Goal: Task Accomplishment & Management: Use online tool/utility

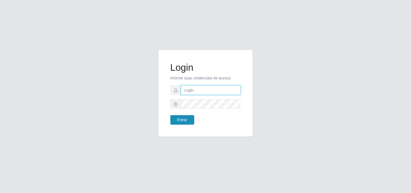
type input "[EMAIL_ADDRESS][DOMAIN_NAME]"
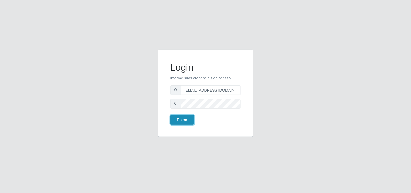
click at [179, 117] on button "Entrar" at bounding box center [182, 119] width 24 height 9
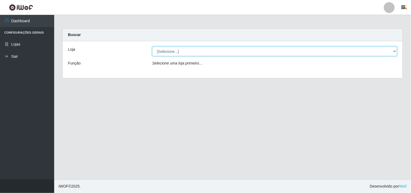
click at [394, 52] on select "[Selecione...] Hiper Queiroz - [GEOGRAPHIC_DATA]" at bounding box center [274, 51] width 245 height 9
select select "514"
click at [152, 47] on select "[Selecione...] Hiper Queiroz - [GEOGRAPHIC_DATA]" at bounding box center [274, 51] width 245 height 9
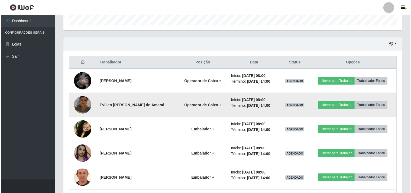
scroll to position [179, 0]
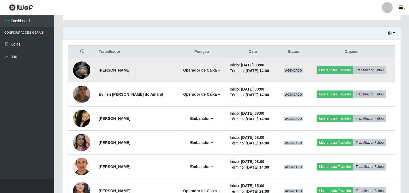
click at [79, 69] on img at bounding box center [81, 70] width 17 height 31
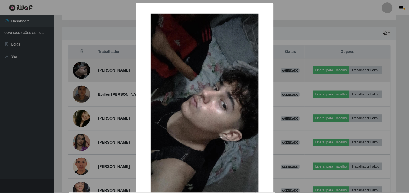
scroll to position [112, 335]
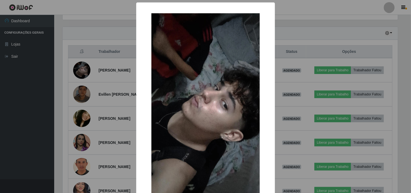
click at [110, 44] on div "× OK Cancel" at bounding box center [205, 96] width 411 height 193
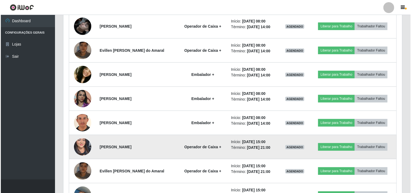
scroll to position [239, 0]
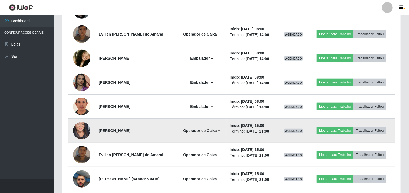
click at [79, 126] on img at bounding box center [81, 130] width 17 height 37
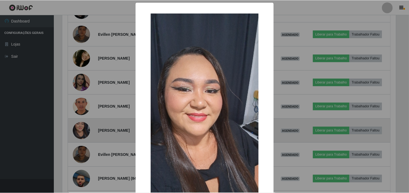
scroll to position [112, 335]
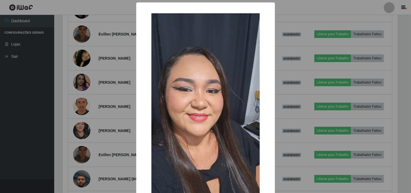
click at [109, 111] on div "× OK Cancel" at bounding box center [205, 96] width 411 height 193
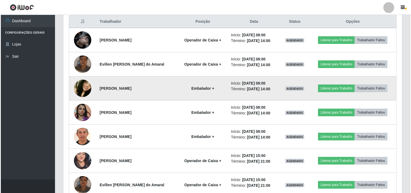
scroll to position [179, 0]
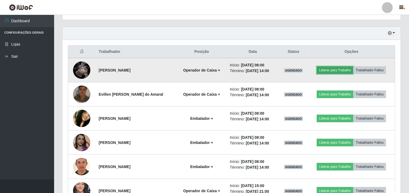
click at [346, 69] on button "Liberar para Trabalho" at bounding box center [335, 70] width 37 height 8
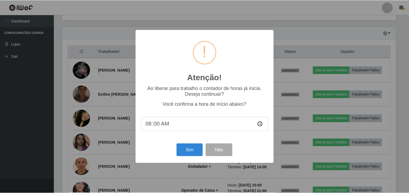
scroll to position [112, 335]
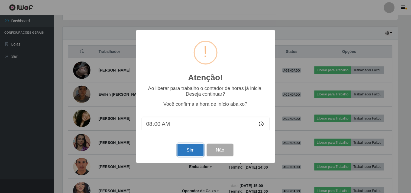
drag, startPoint x: 194, startPoint y: 152, endPoint x: 194, endPoint y: 147, distance: 5.4
click at [194, 151] on button "Sim" at bounding box center [190, 150] width 26 height 13
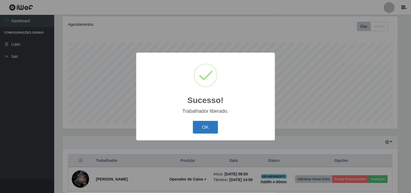
click at [201, 130] on button "OK" at bounding box center [205, 127] width 25 height 13
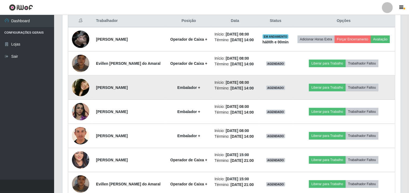
scroll to position [221, 0]
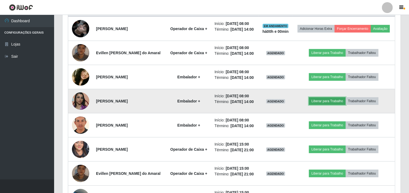
click at [330, 105] on button "Liberar para Trabalho" at bounding box center [327, 101] width 37 height 8
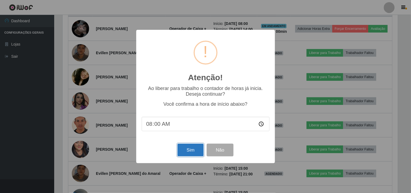
click at [197, 149] on button "Sim" at bounding box center [190, 150] width 26 height 13
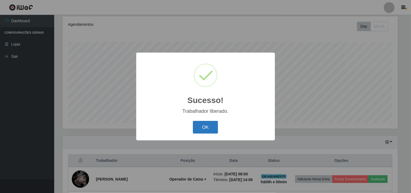
click at [214, 128] on button "OK" at bounding box center [205, 127] width 25 height 13
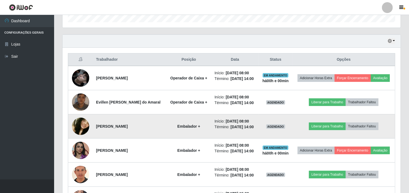
scroll to position [191, 0]
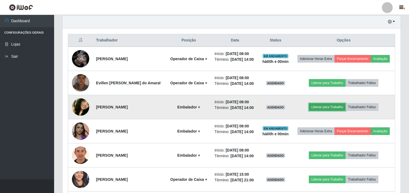
click at [325, 111] on button "Liberar para Trabalho" at bounding box center [327, 107] width 37 height 8
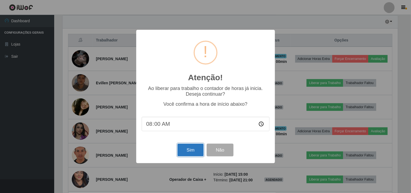
drag, startPoint x: 193, startPoint y: 150, endPoint x: 194, endPoint y: 146, distance: 4.7
click at [194, 149] on button "Sim" at bounding box center [190, 150] width 26 height 13
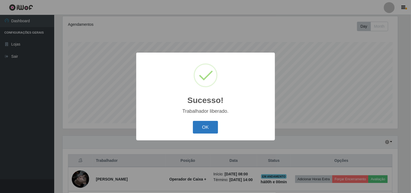
click at [199, 126] on button "OK" at bounding box center [205, 127] width 25 height 13
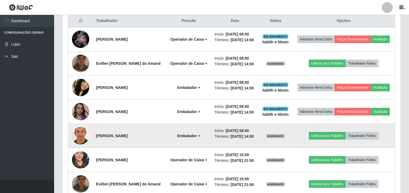
scroll to position [0, 0]
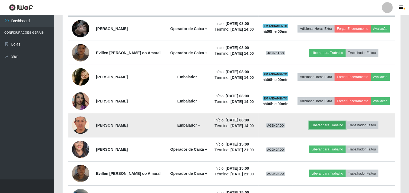
click at [335, 129] on button "Liberar para Trabalho" at bounding box center [327, 125] width 37 height 8
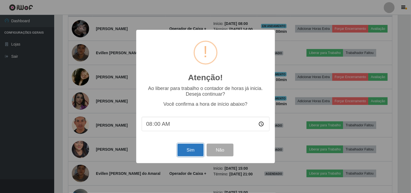
click at [188, 152] on button "Sim" at bounding box center [190, 150] width 26 height 13
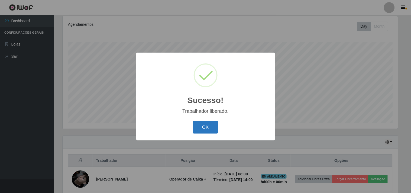
click at [216, 128] on button "OK" at bounding box center [205, 127] width 25 height 13
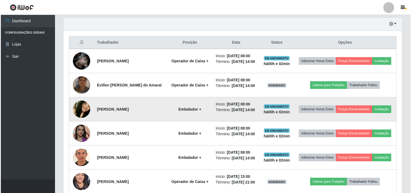
scroll to position [191, 0]
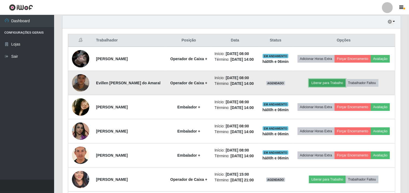
click at [337, 87] on button "Liberar para Trabalho" at bounding box center [327, 83] width 37 height 8
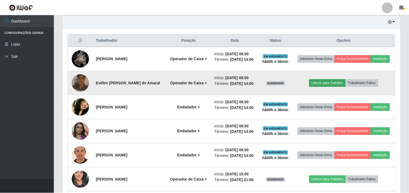
scroll to position [112, 335]
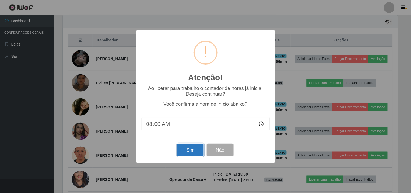
click at [183, 151] on button "Sim" at bounding box center [190, 150] width 26 height 13
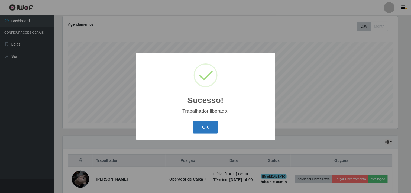
click at [213, 128] on button "OK" at bounding box center [205, 127] width 25 height 13
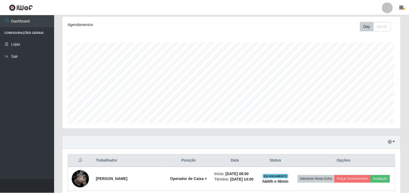
scroll to position [112, 338]
